Goal: Task Accomplishment & Management: Use online tool/utility

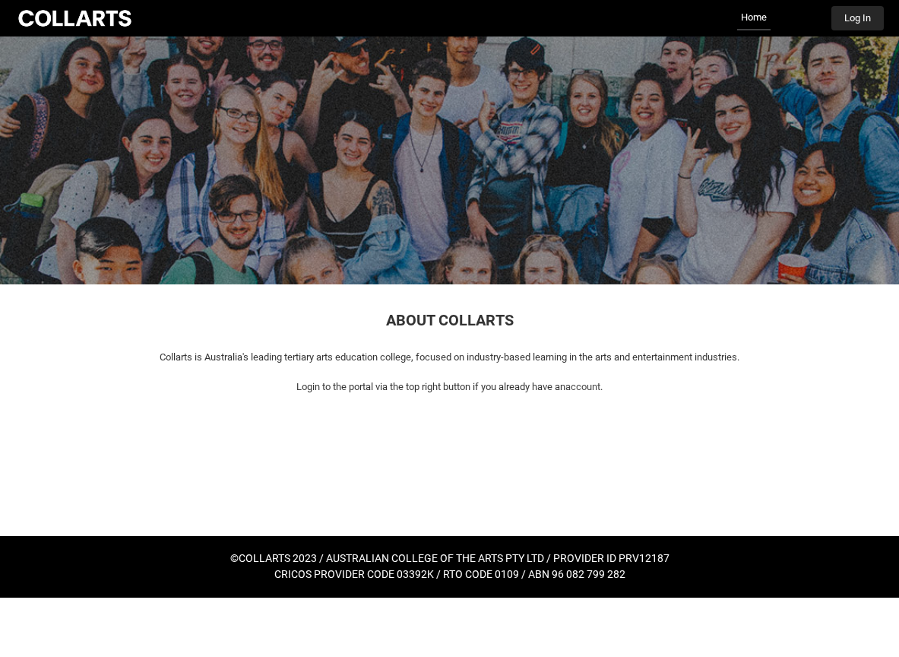
click at [877, 14] on button "Log In" at bounding box center [858, 18] width 52 height 24
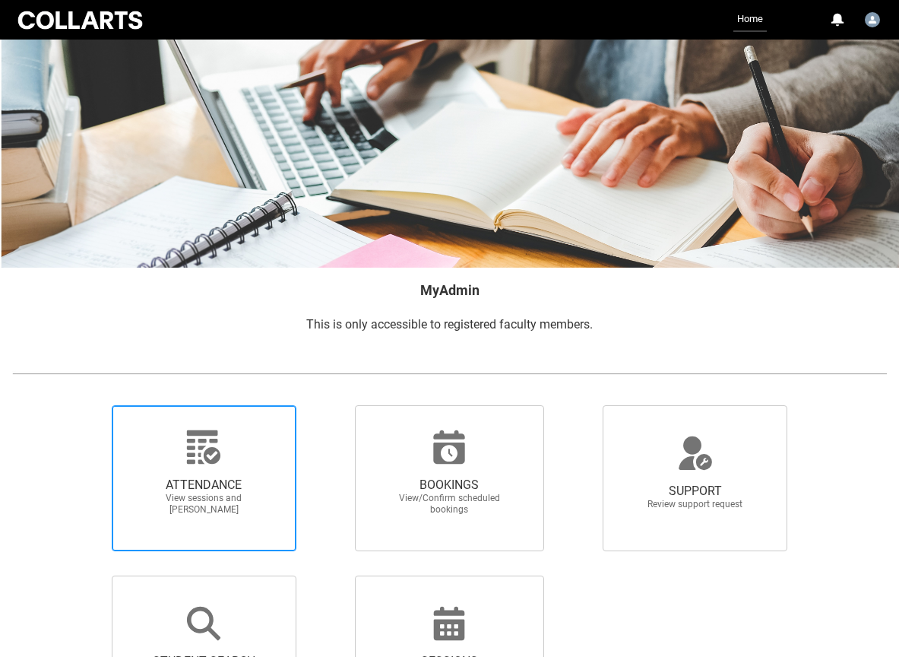
click at [227, 469] on span "ATTENDANCE View sessions and mark attendance" at bounding box center [204, 496] width 146 height 62
click at [89, 405] on input "ATTENDANCE View sessions and mark attendance" at bounding box center [88, 405] width 1 height 1
radio input "true"
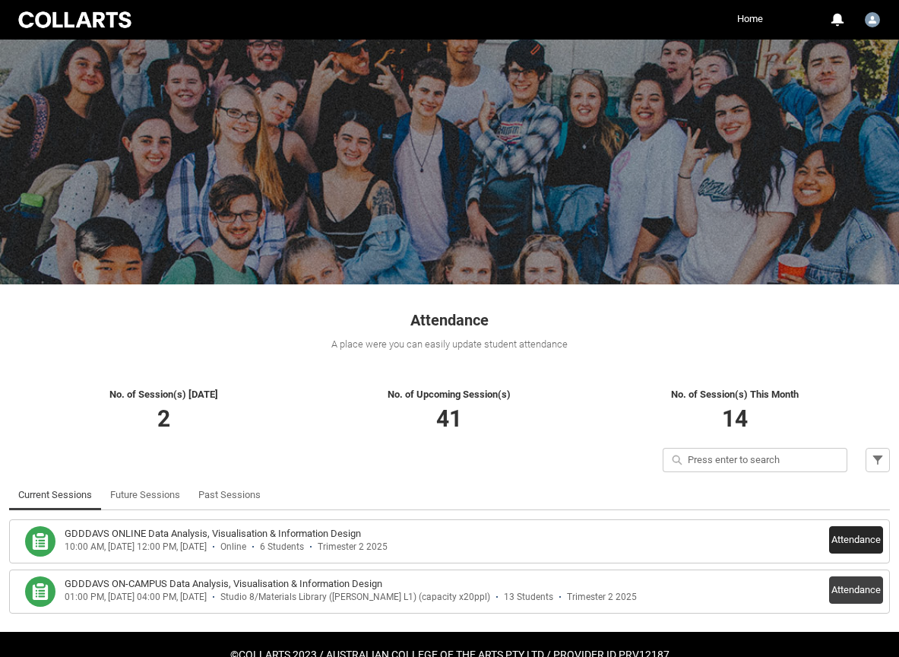
click at [869, 536] on button "Attendance" at bounding box center [857, 539] width 54 height 27
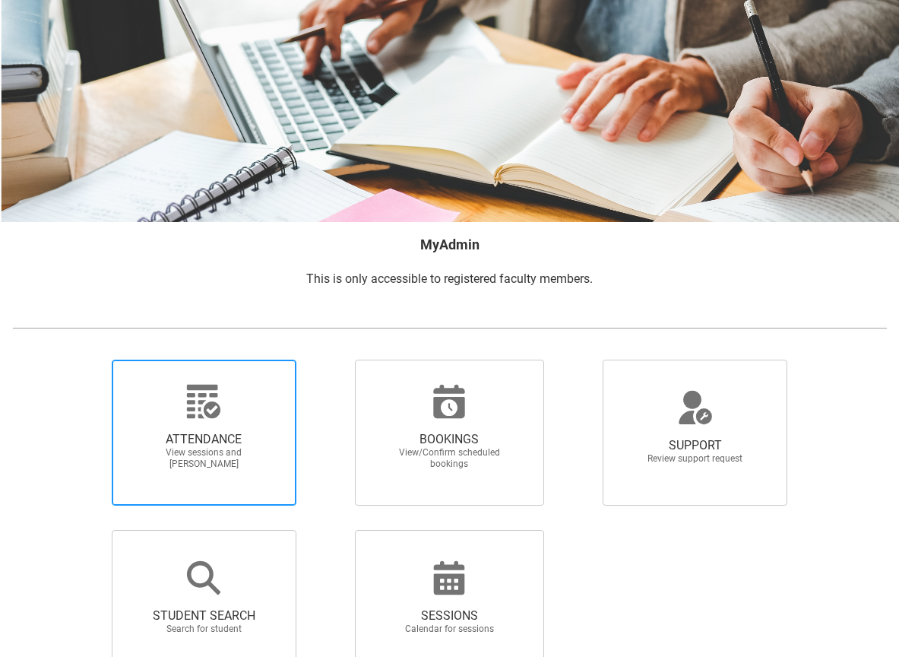
scroll to position [54, 0]
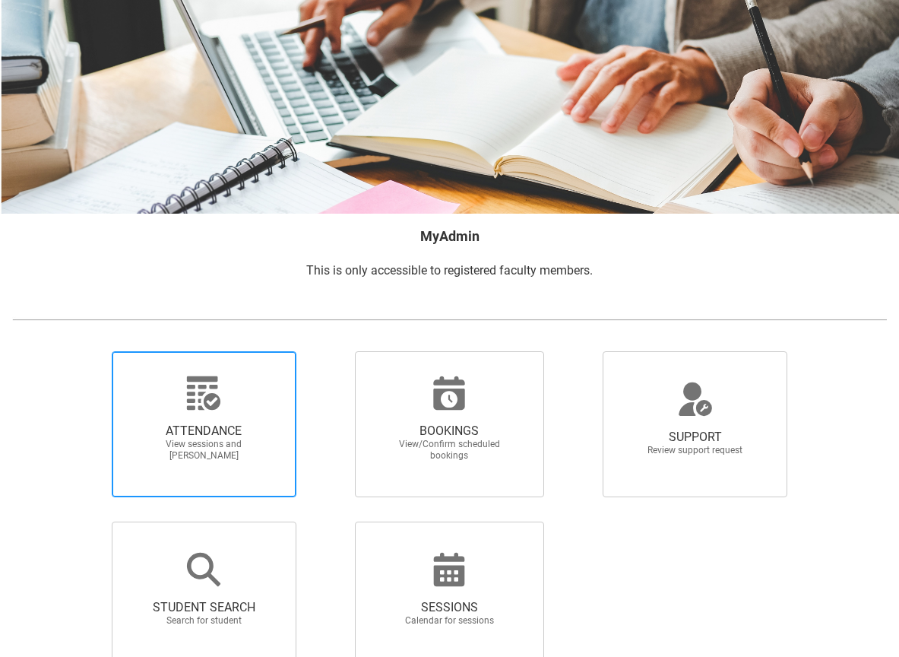
click at [213, 420] on span "ATTENDANCE View sessions and mark attendance" at bounding box center [204, 442] width 146 height 62
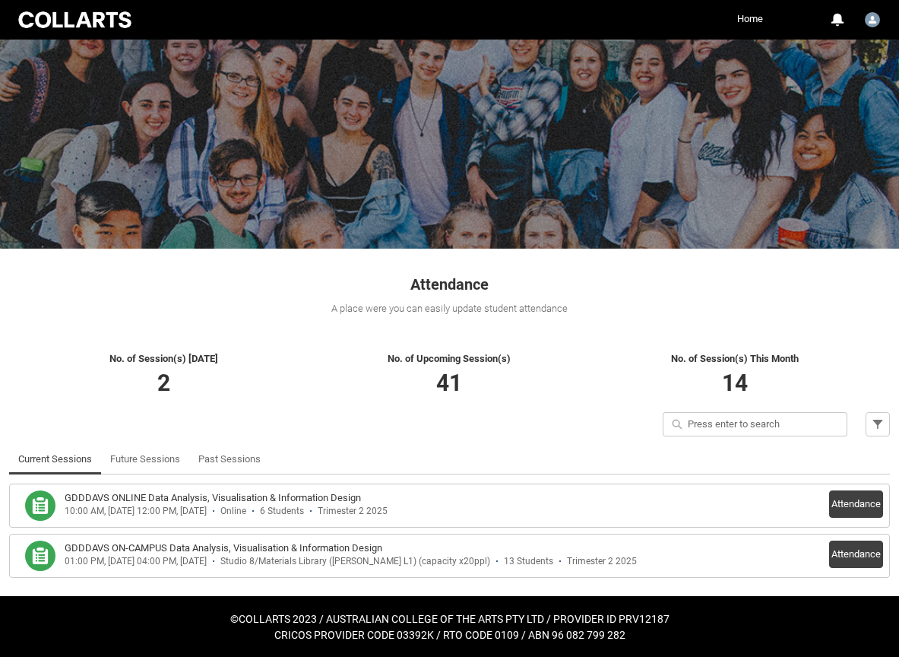
scroll to position [35, 0]
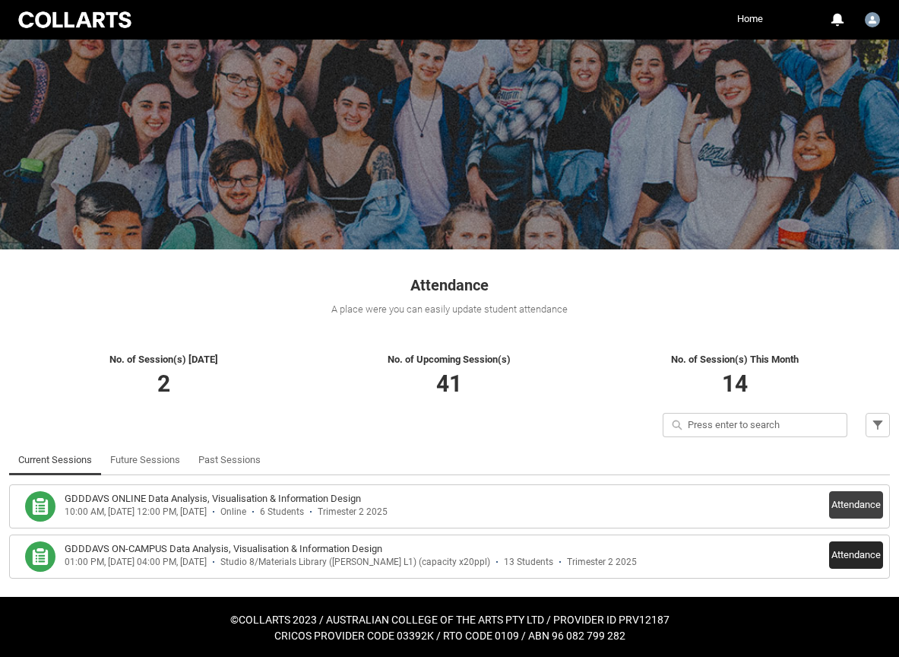
click at [860, 560] on button "Attendance" at bounding box center [857, 554] width 54 height 27
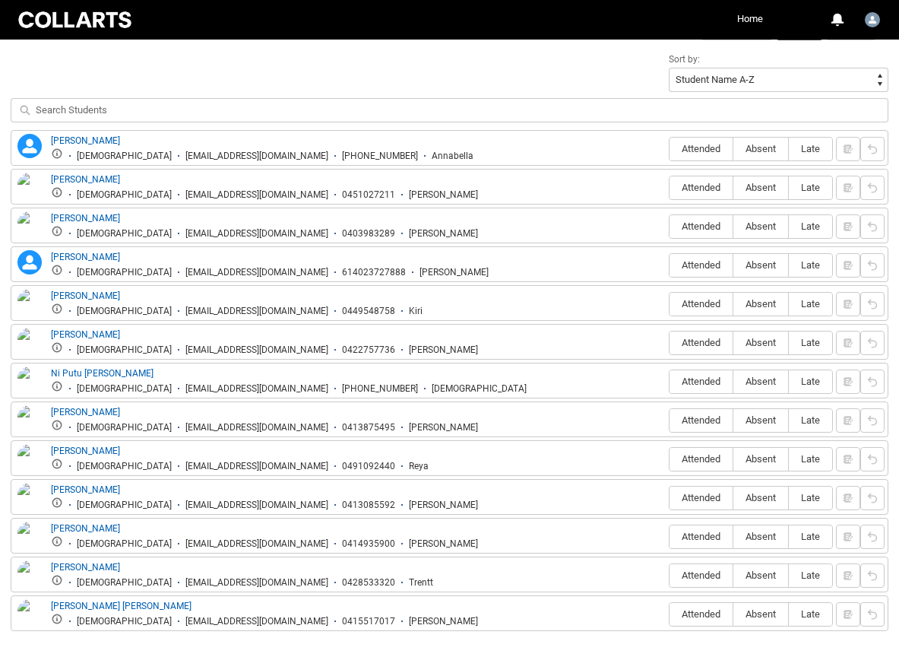
scroll to position [536, 0]
